Goal: Information Seeking & Learning: Learn about a topic

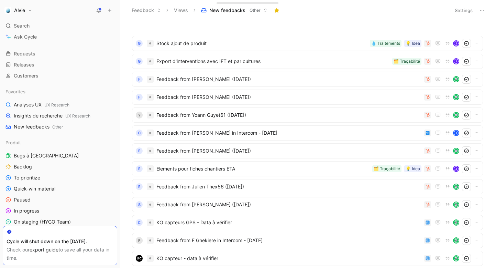
scroll to position [61, 0]
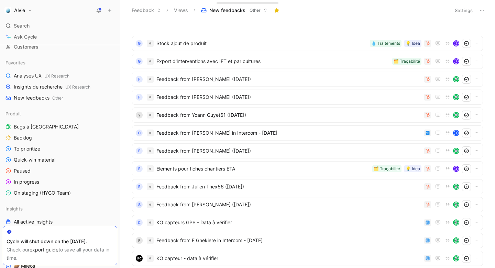
click at [40, 238] on div "Cycle will shut down on the [DATE]." at bounding box center [60, 241] width 107 height 8
click at [99, 13] on button at bounding box center [99, 11] width 10 height 10
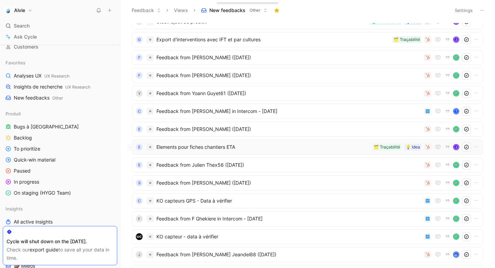
click at [217, 145] on span "Elements pour fiches chantiers ETA" at bounding box center [262, 147] width 213 height 8
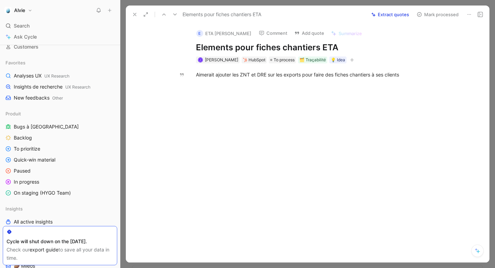
click at [132, 13] on icon at bounding box center [135, 15] width 6 height 6
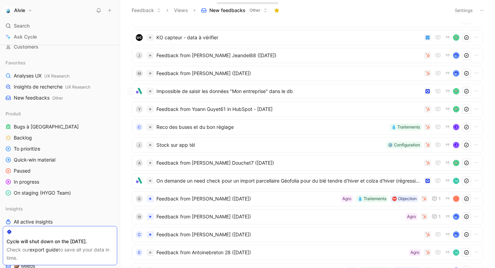
scroll to position [219, 0]
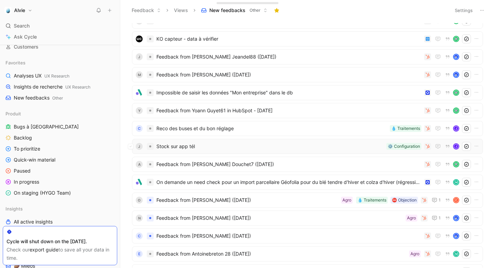
click at [198, 142] on span "Stock sur app tél" at bounding box center [269, 146] width 227 height 8
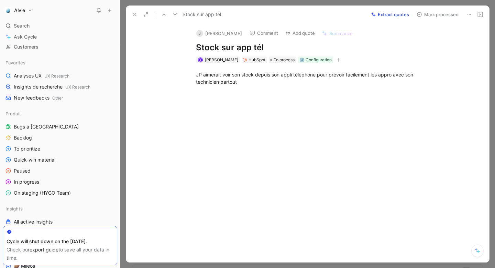
click at [130, 14] on button at bounding box center [135, 15] width 10 height 10
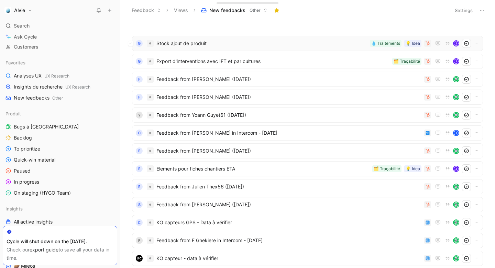
click at [186, 37] on div "G Stock ajout de produit 💡 Idea 💧 Traitements J" at bounding box center [307, 43] width 351 height 15
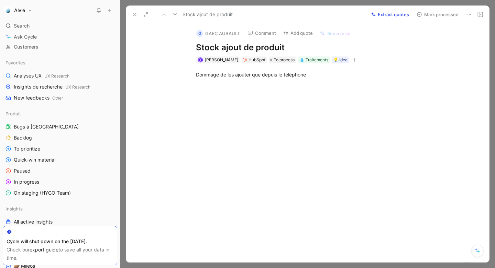
click at [138, 17] on button at bounding box center [135, 15] width 10 height 10
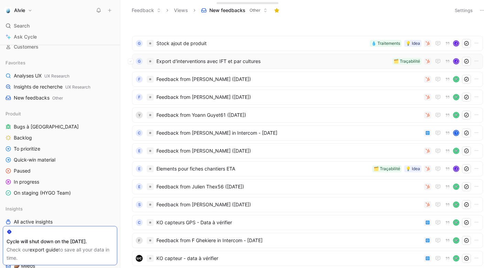
click at [197, 68] on div "G Export d'interventions avec IFT et par cultures 🗂️ Traçabilité J" at bounding box center [307, 61] width 351 height 15
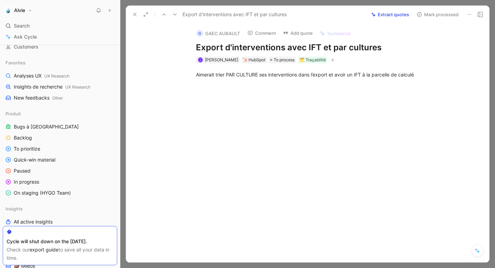
click at [138, 15] on button at bounding box center [135, 15] width 10 height 10
